Goal: Information Seeking & Learning: Learn about a topic

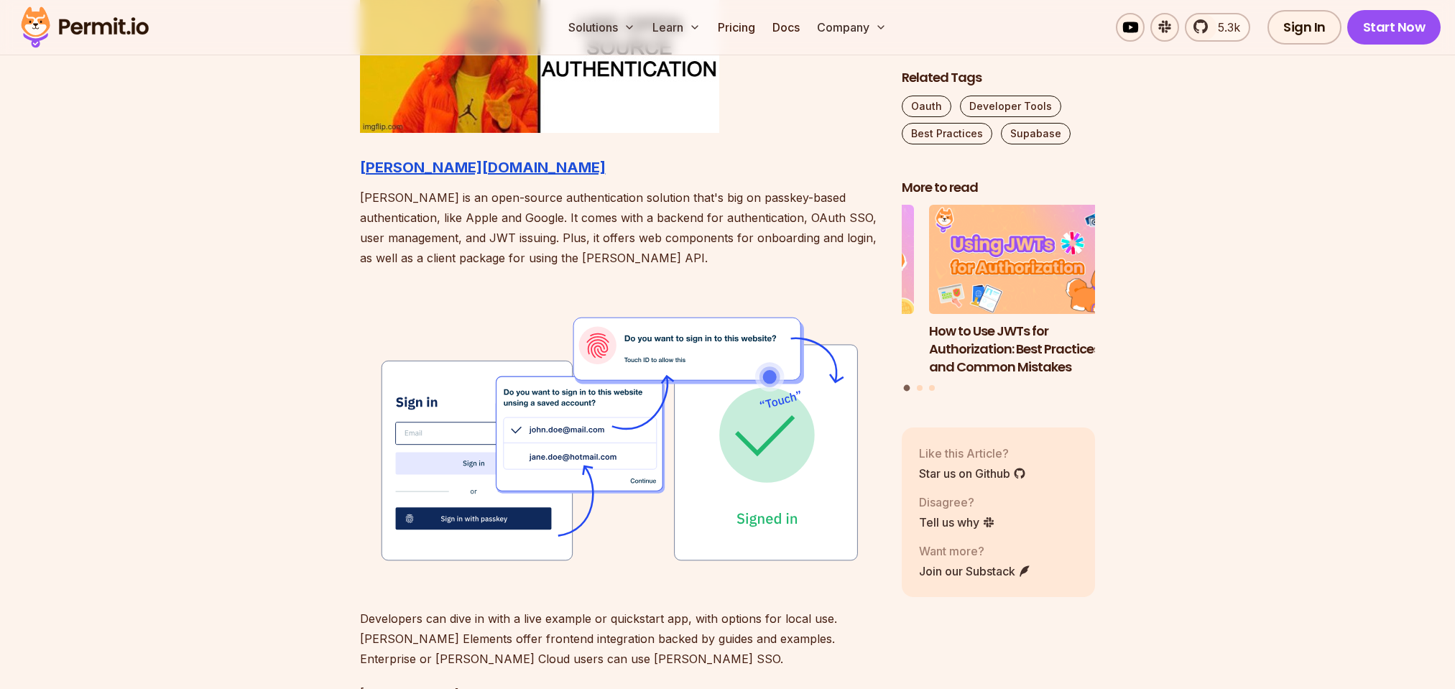
scroll to position [1703, 0]
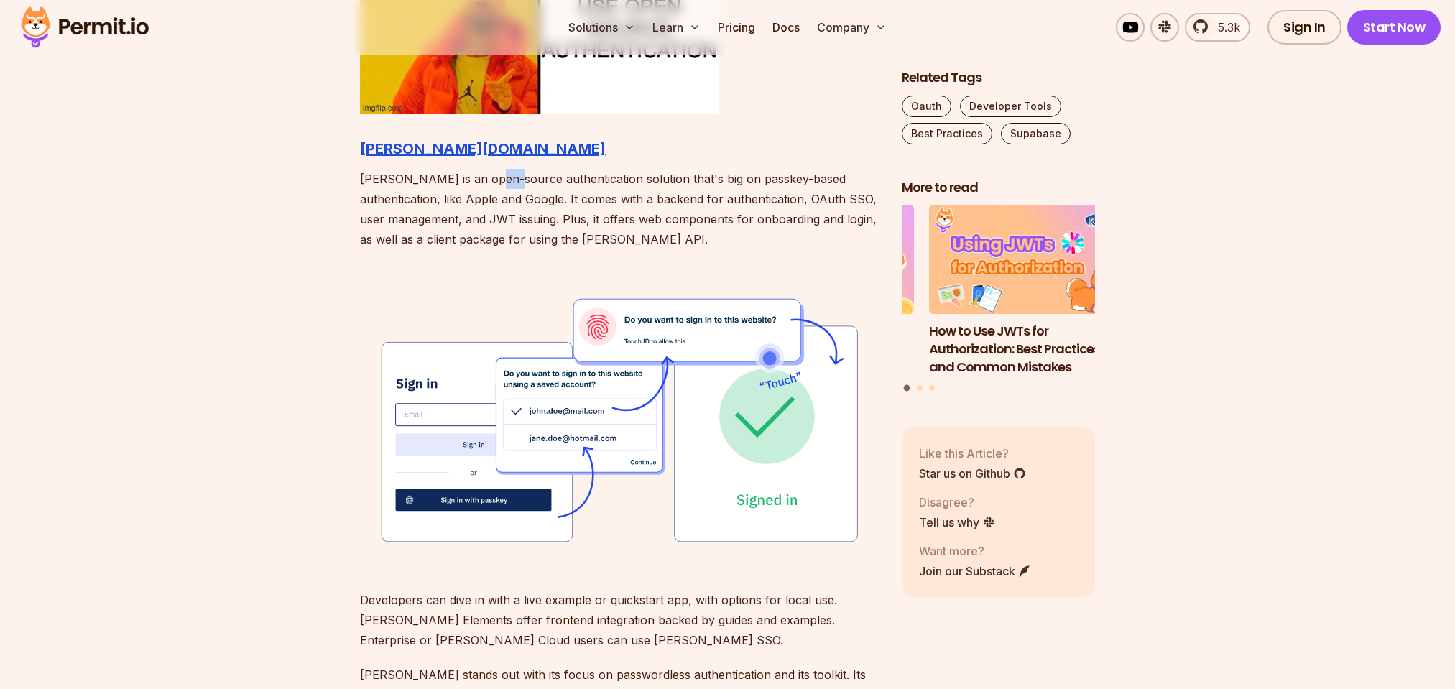
drag, startPoint x: 507, startPoint y: 339, endPoint x: 528, endPoint y: 346, distance: 22.3
click at [528, 249] on p "[PERSON_NAME] is an open-source authentication solution that's big on passkey-b…" at bounding box center [619, 209] width 519 height 80
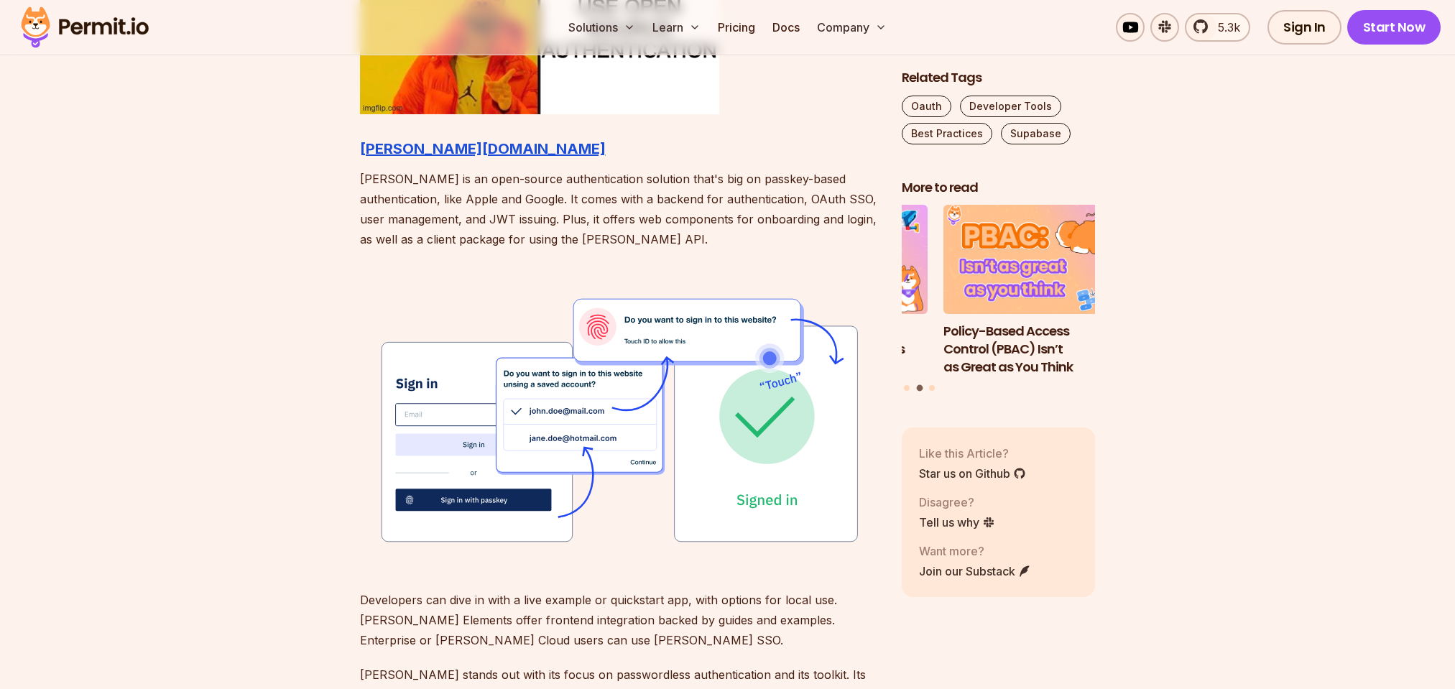
click at [414, 249] on p "[PERSON_NAME] is an open-source authentication solution that's big on passkey-b…" at bounding box center [619, 209] width 519 height 80
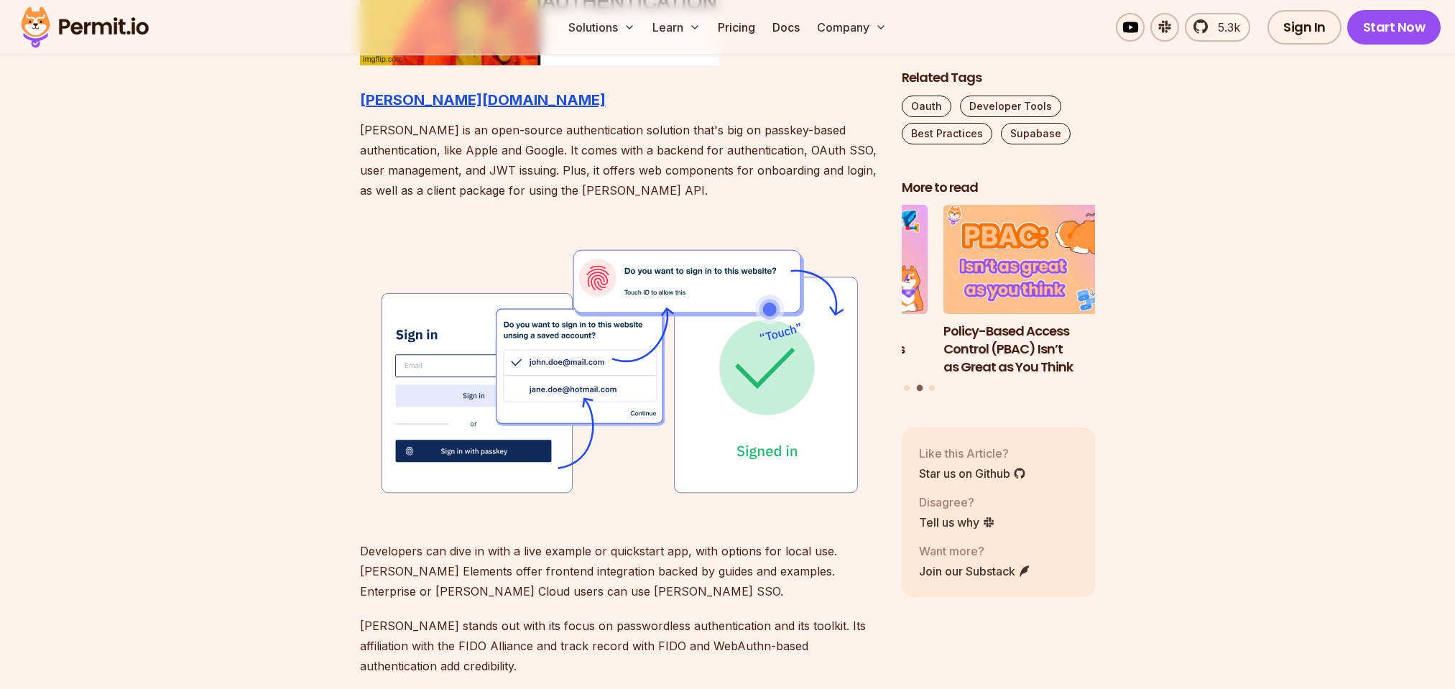
click at [646, 201] on p "[PERSON_NAME] is an open-source authentication solution that's big on passkey-b…" at bounding box center [619, 160] width 519 height 80
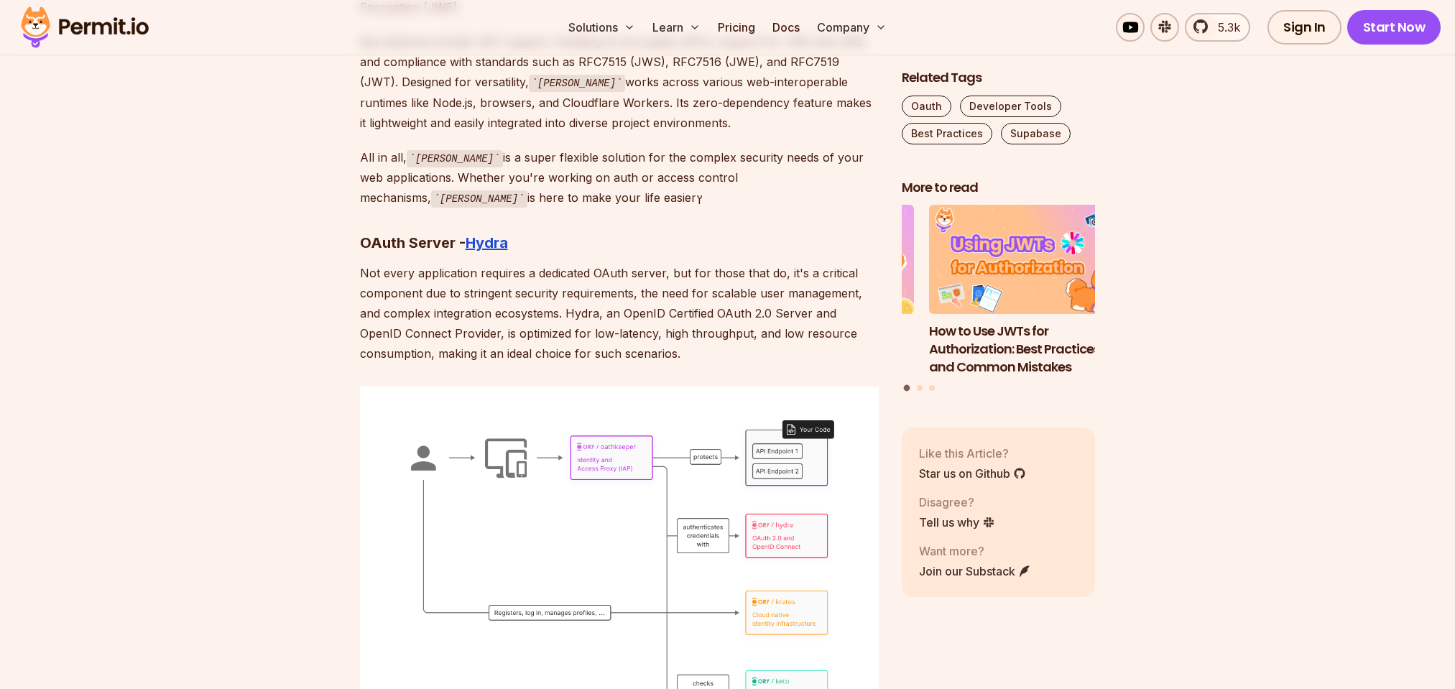
scroll to position [6475, 0]
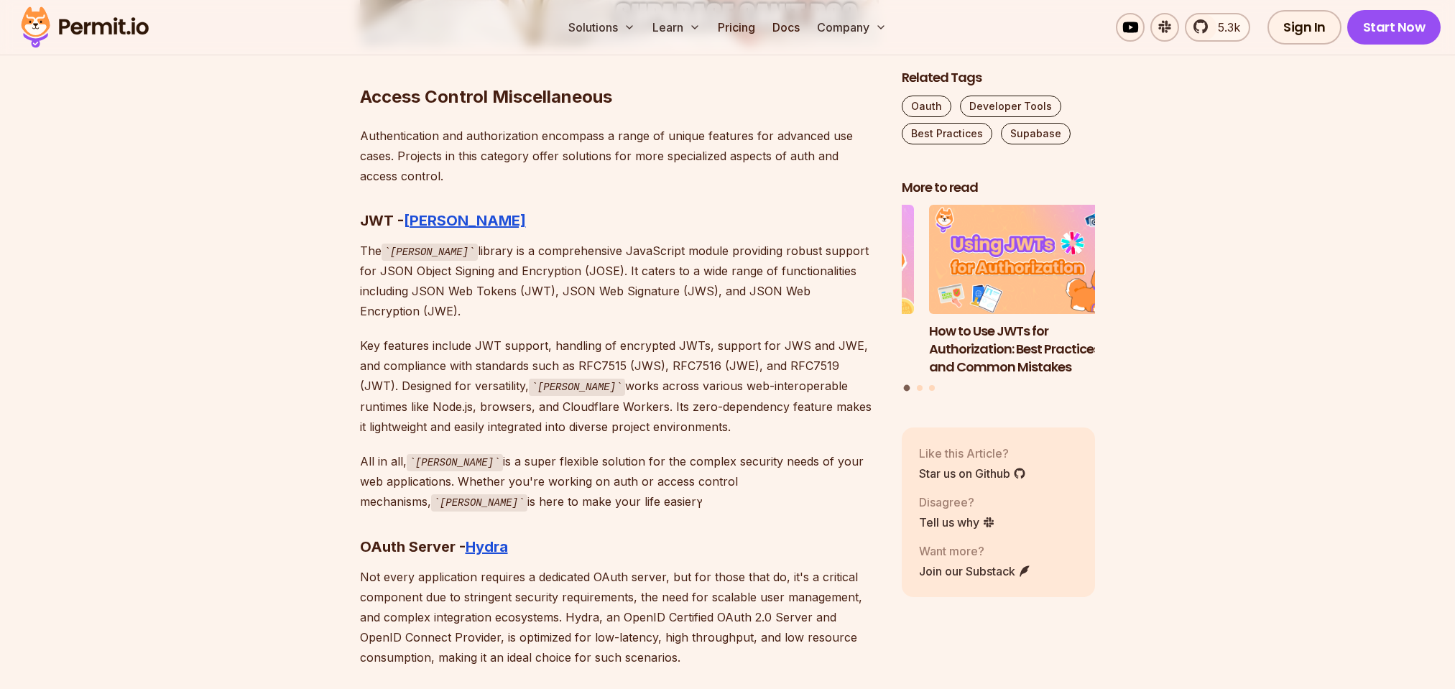
drag, startPoint x: 513, startPoint y: 271, endPoint x: 647, endPoint y: 267, distance: 133.7
drag, startPoint x: 663, startPoint y: 271, endPoint x: 487, endPoint y: 300, distance: 177.8
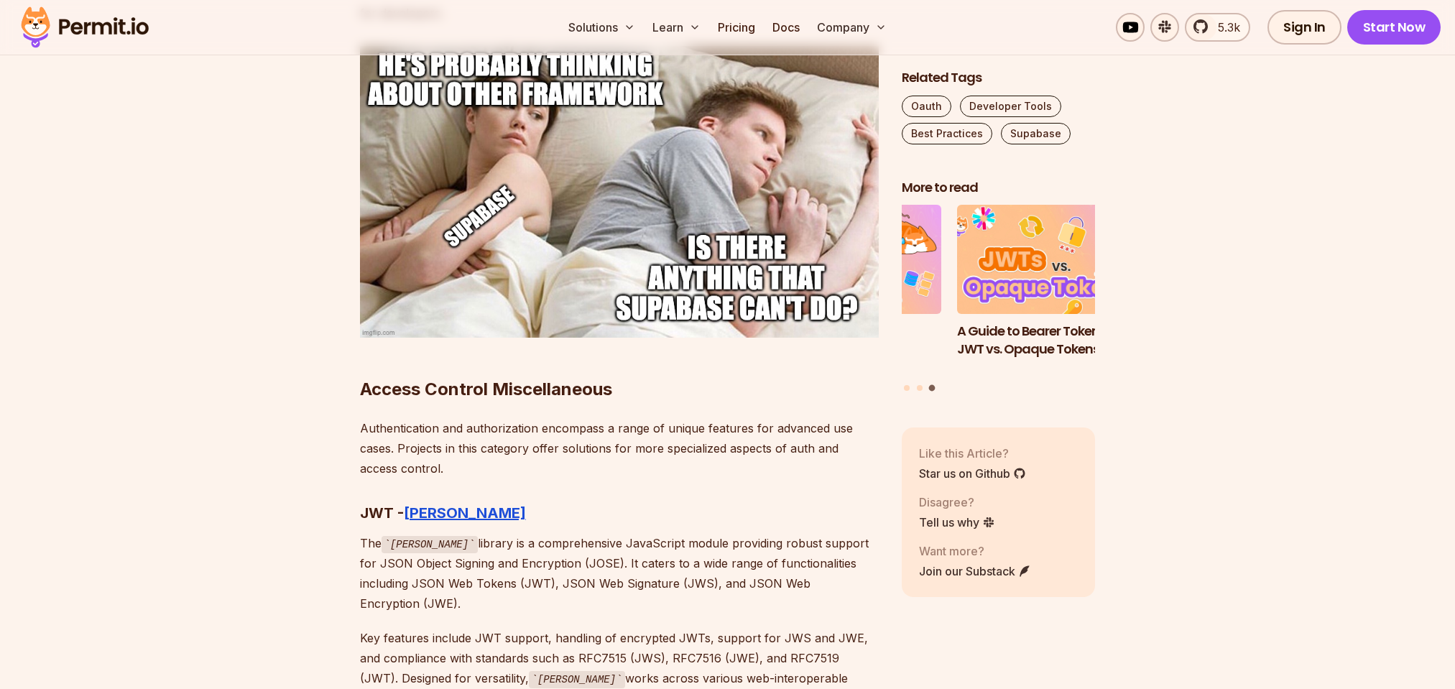
scroll to position [6349, 0]
